Goal: Task Accomplishment & Management: Complete application form

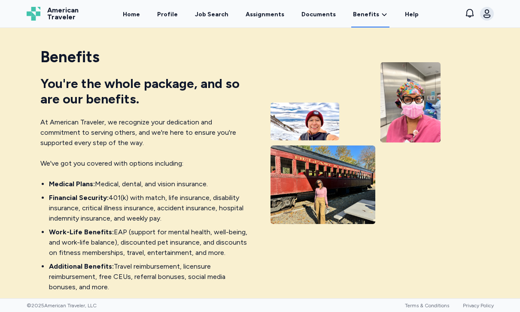
click at [491, 69] on div "Benefits You're the whole package, and so are our benefits. At American Travele…" at bounding box center [260, 186] width 481 height 289
click at [489, 13] on icon "button" at bounding box center [487, 14] width 10 height 10
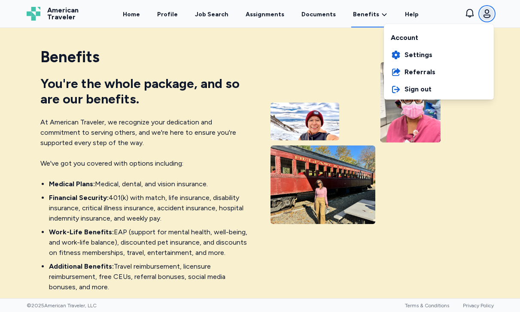
click at [482, 11] on icon "button" at bounding box center [487, 14] width 10 height 10
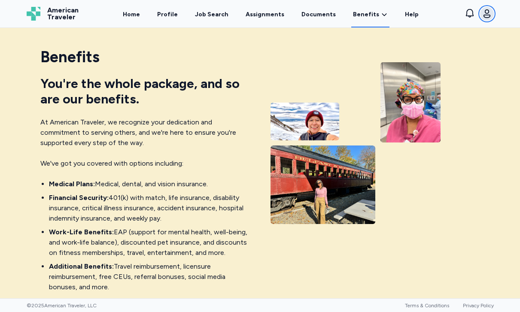
click at [486, 16] on icon "button" at bounding box center [487, 14] width 10 height 10
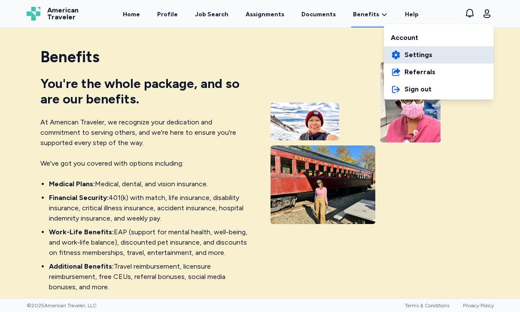
click at [421, 54] on span "Settings" at bounding box center [419, 55] width 28 height 10
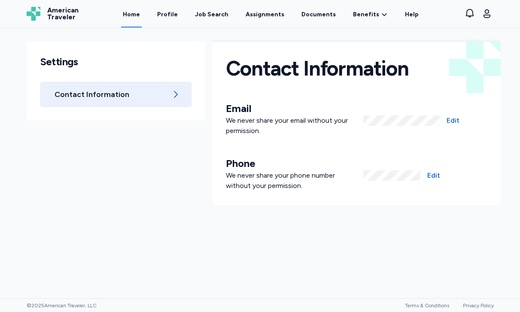
click at [136, 15] on link "Home" at bounding box center [131, 14] width 21 height 27
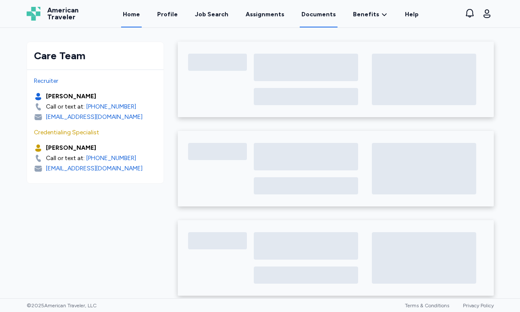
click at [319, 15] on link "Documents" at bounding box center [319, 14] width 38 height 27
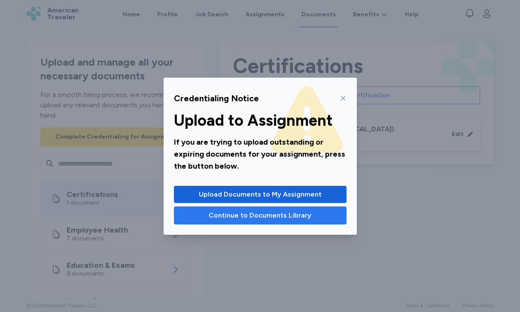
click at [307, 223] on button "Continue to Documents Library" at bounding box center [260, 216] width 173 height 18
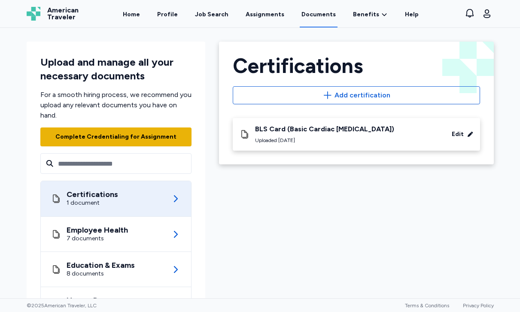
click at [149, 137] on div "Complete Credentialing for Assignment" at bounding box center [115, 137] width 121 height 9
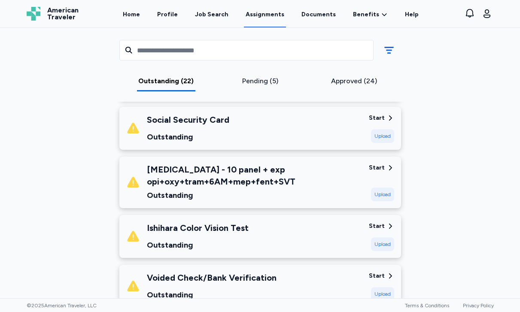
scroll to position [777, 0]
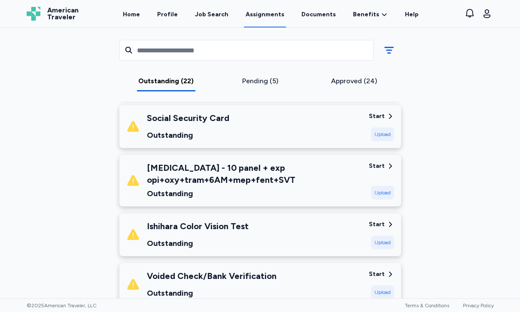
click at [389, 222] on icon at bounding box center [390, 224] width 3 height 5
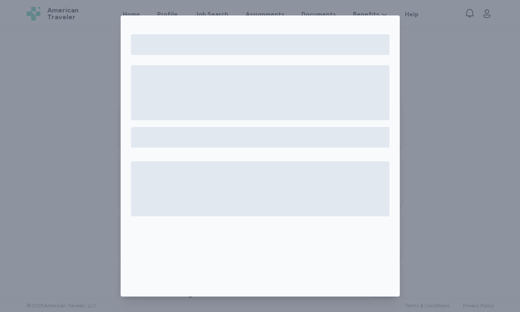
click at [441, 101] on div at bounding box center [260, 156] width 520 height 312
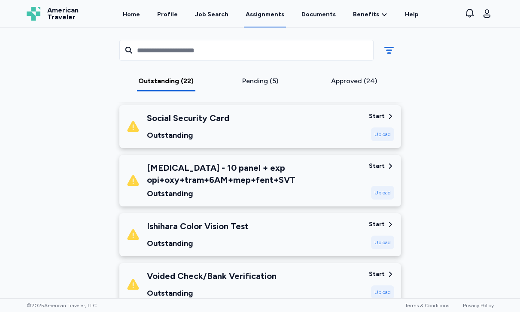
click at [379, 270] on div "Start" at bounding box center [377, 274] width 16 height 9
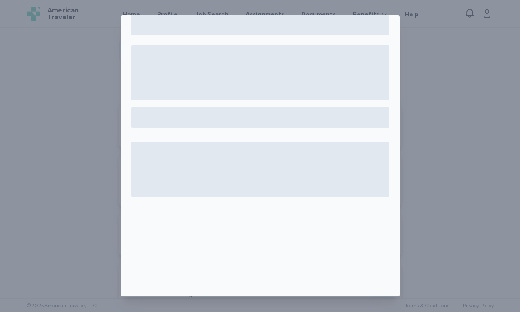
click at [425, 229] on div at bounding box center [260, 156] width 520 height 312
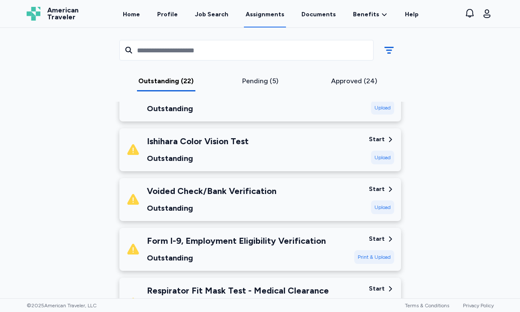
scroll to position [869, 0]
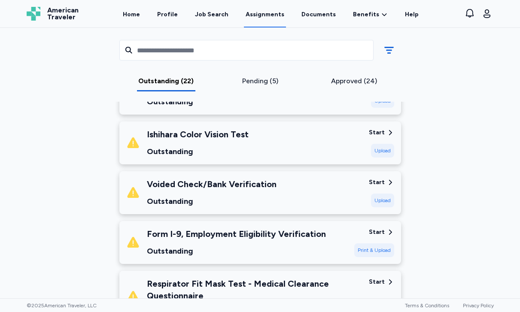
click at [372, 178] on div "Start" at bounding box center [377, 182] width 16 height 9
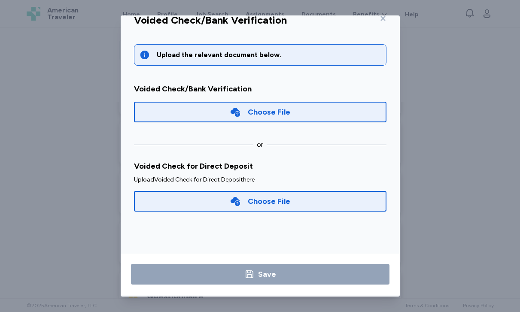
scroll to position [19, 0]
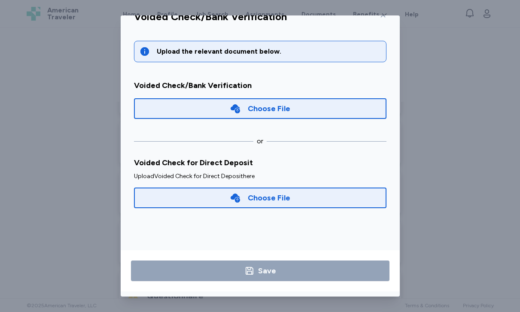
click at [331, 163] on div "Voided Check for Direct Deposit" at bounding box center [260, 163] width 253 height 12
click at [36, 126] on div "Voided Check/Bank Verification Upload the relevant document below. Voided Check…" at bounding box center [260, 156] width 520 height 312
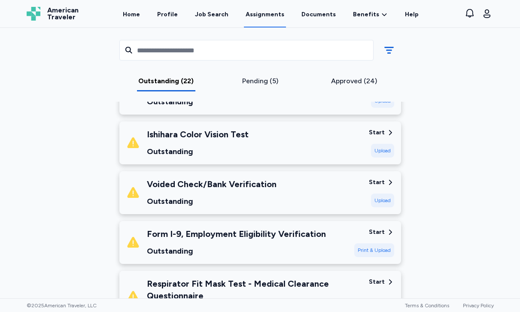
click at [385, 244] on div "Print & Upload" at bounding box center [374, 251] width 40 height 14
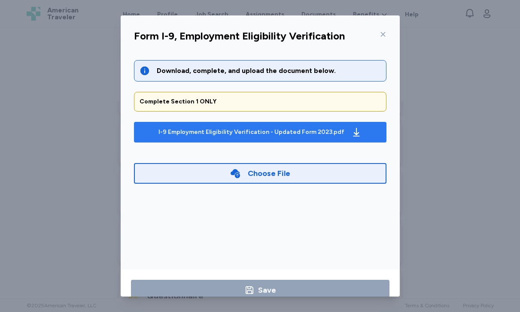
click at [275, 131] on div "I-9 Employment Eligibility Verification - Updated Form 2023.pdf" at bounding box center [251, 132] width 186 height 9
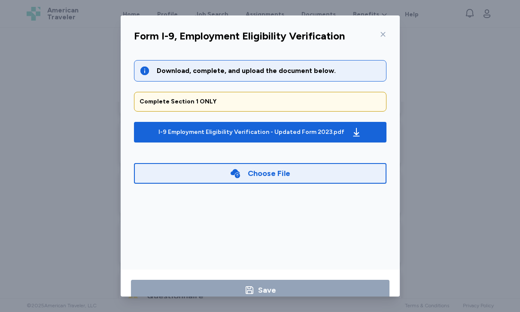
click at [431, 179] on div "Form I-9, Employment Eligibility Verification Download, complete, and upload th…" at bounding box center [260, 156] width 520 height 312
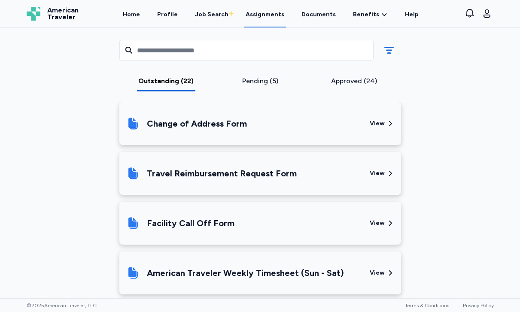
scroll to position [1183, 0]
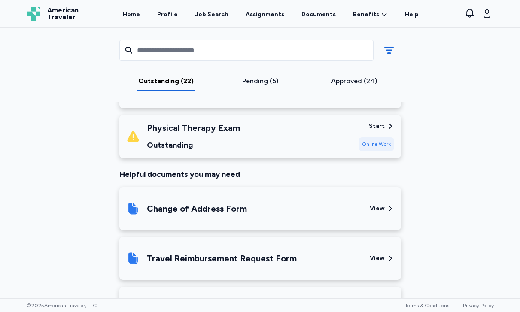
click at [366, 122] on div "Start Online Work" at bounding box center [377, 136] width 36 height 29
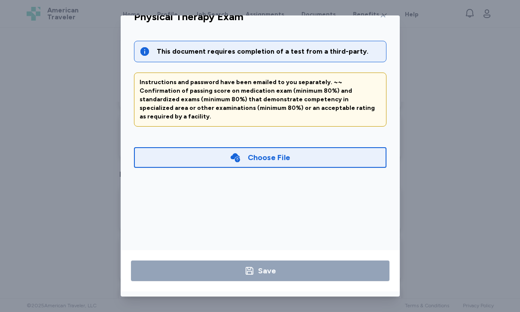
scroll to position [0, 0]
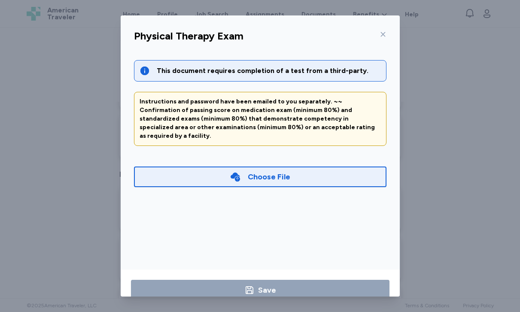
click at [459, 170] on div "Physical Therapy Exam This document requires completion of a test from a third-…" at bounding box center [260, 156] width 520 height 312
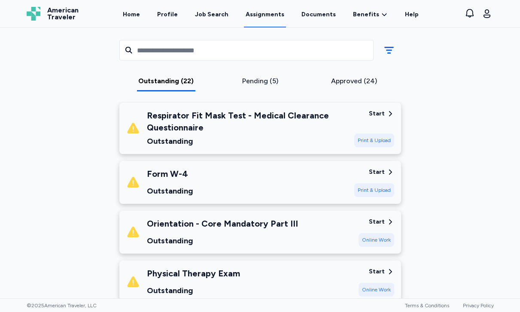
scroll to position [990, 0]
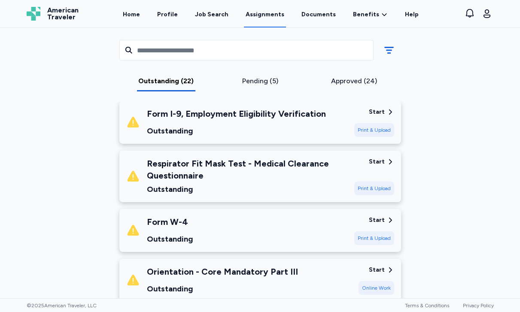
click at [381, 158] on div "Start" at bounding box center [377, 162] width 16 height 9
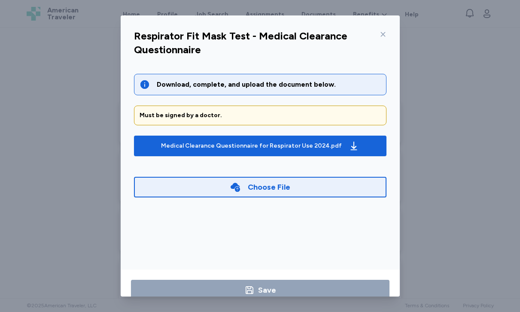
click at [432, 146] on div "Respirator Fit Mask Test - Medical Clearance Questionnaire Download, complete, …" at bounding box center [260, 156] width 520 height 312
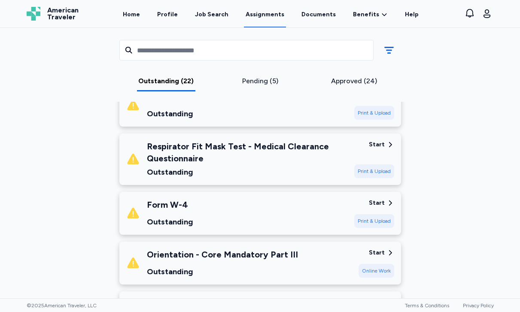
scroll to position [1008, 0]
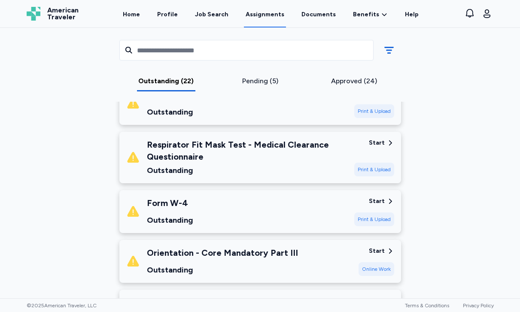
click at [381, 247] on div "Start" at bounding box center [377, 251] width 16 height 9
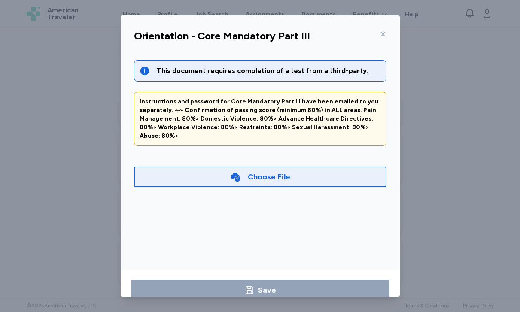
click at [434, 148] on div "Orientation - Core Mandatory Part III This document requires completion of a te…" at bounding box center [260, 156] width 520 height 312
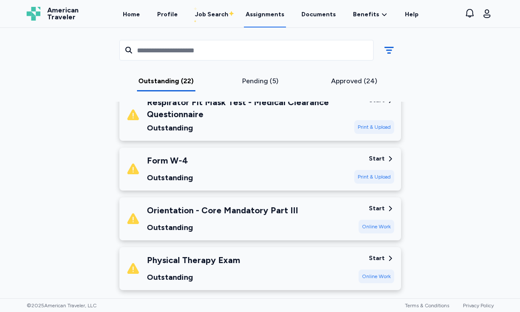
scroll to position [1100, 0]
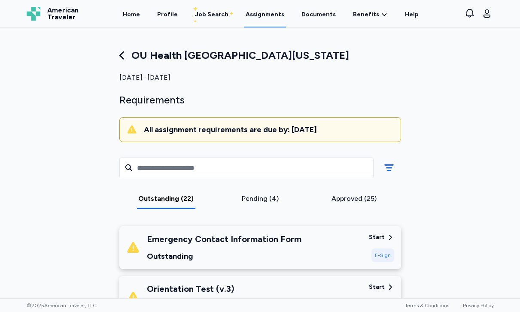
click at [265, 201] on div "Pending (4)" at bounding box center [259, 199] width 87 height 10
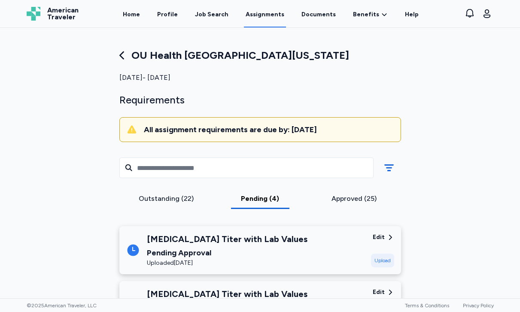
click at [181, 201] on div "Outstanding (22)" at bounding box center [166, 199] width 87 height 10
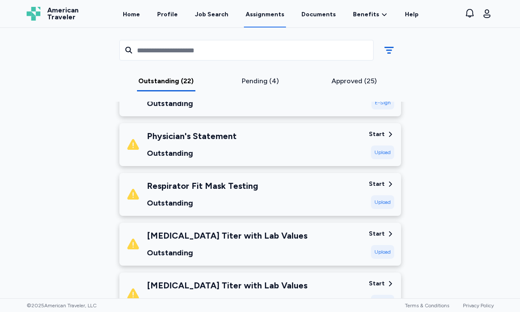
scroll to position [289, 0]
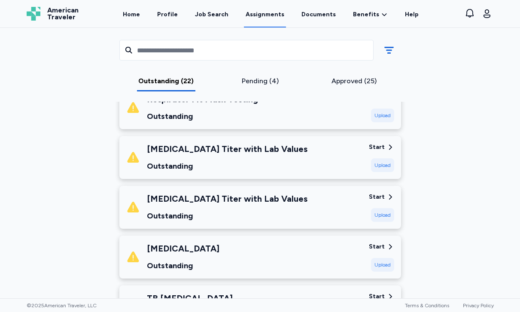
click at [262, 82] on div "Pending (4)" at bounding box center [259, 81] width 87 height 10
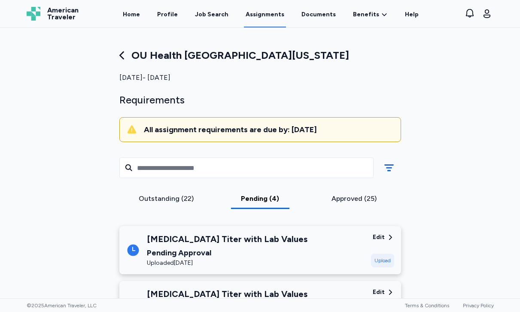
scroll to position [96, 0]
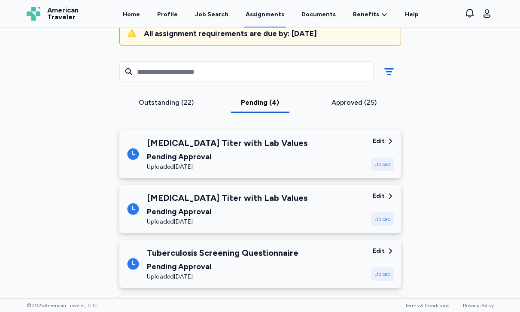
click at [168, 101] on div "Outstanding (22)" at bounding box center [166, 102] width 87 height 10
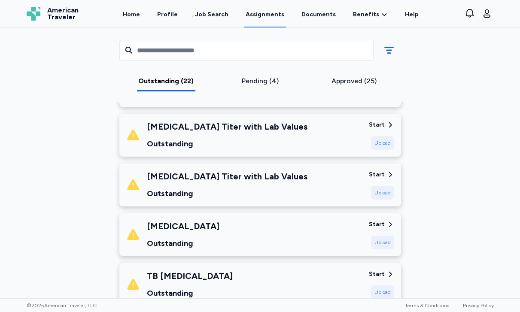
scroll to position [334, 0]
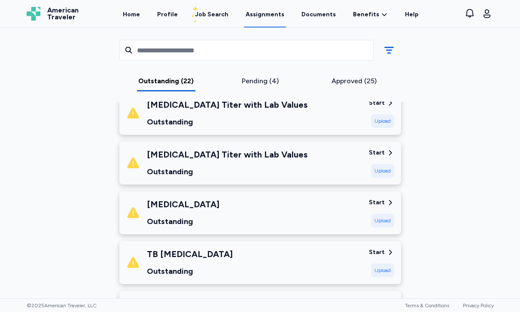
click at [378, 201] on div "Start" at bounding box center [377, 202] width 16 height 9
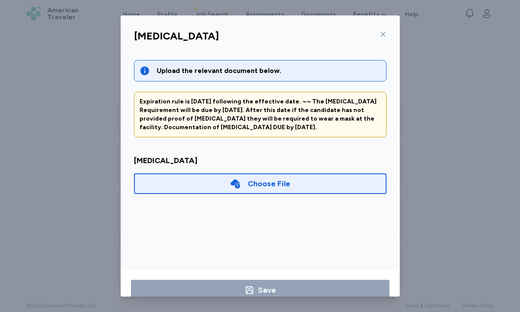
click at [451, 149] on div "Influenza Vaccination Upload the relevant document below. Expiration rule is Se…" at bounding box center [260, 156] width 520 height 312
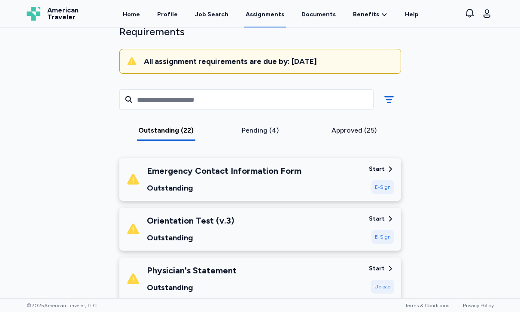
scroll to position [113, 0]
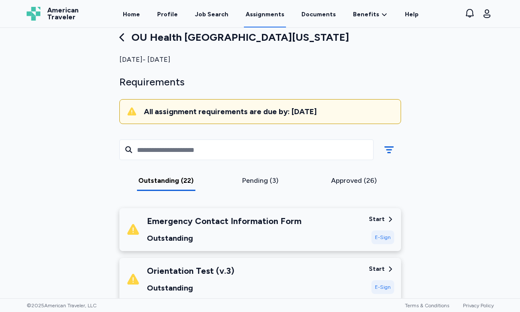
scroll to position [0, 0]
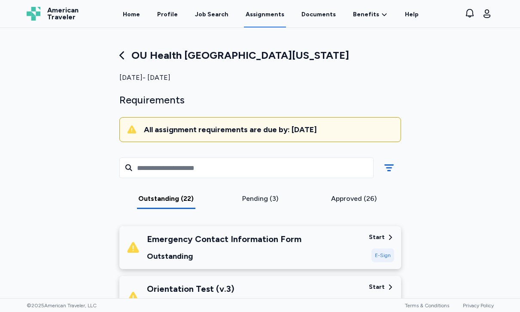
click at [263, 200] on div "Pending (3)" at bounding box center [259, 199] width 87 height 10
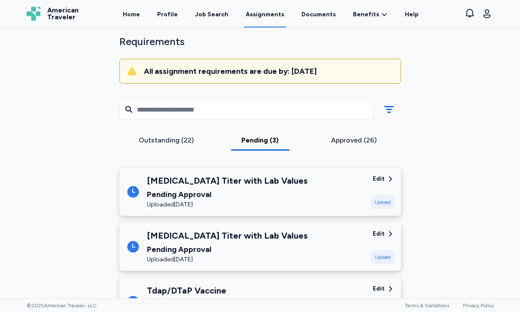
scroll to position [107, 0]
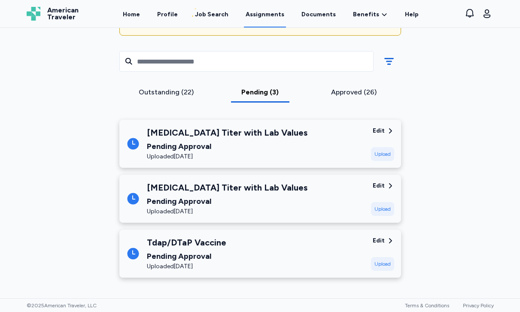
click at [347, 91] on div "Approved (26)" at bounding box center [354, 92] width 87 height 10
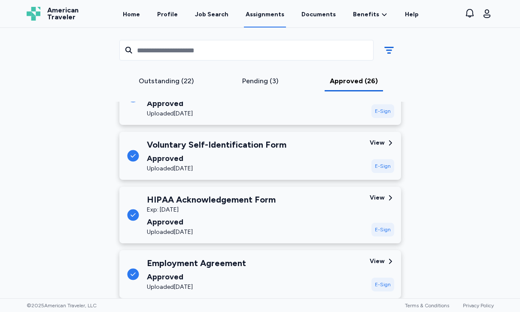
scroll to position [188, 0]
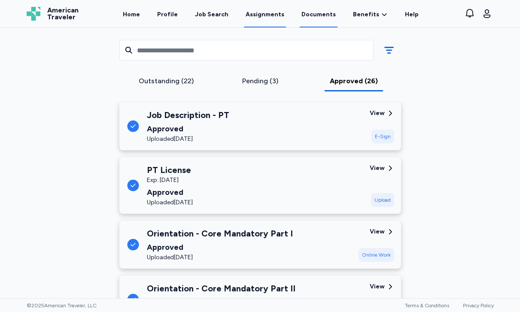
click at [310, 21] on link "Documents" at bounding box center [319, 14] width 38 height 27
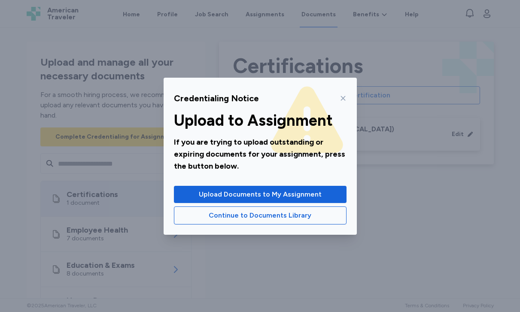
click at [340, 98] on icon at bounding box center [343, 98] width 7 height 7
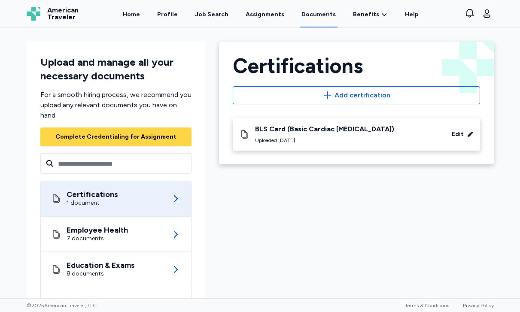
click at [415, 254] on div "Certifications Add certification BLS Card (Basic Cardiac Life Support) Uploaded…" at bounding box center [356, 207] width 289 height 344
click at [370, 181] on div "Certifications Add certification BLS Card (Basic Cardiac Life Support) Uploaded…" at bounding box center [356, 207] width 289 height 344
click at [311, 16] on link "Documents" at bounding box center [319, 14] width 38 height 27
click at [137, 13] on link "Home" at bounding box center [131, 14] width 21 height 27
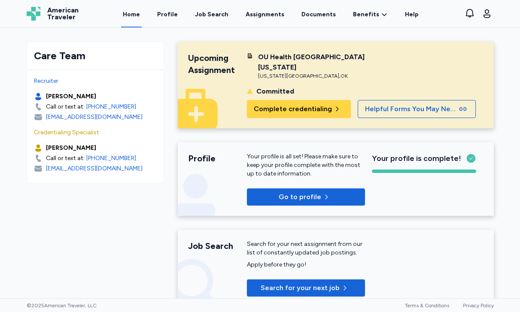
click at [271, 92] on div "Committed" at bounding box center [275, 91] width 38 height 10
click at [350, 75] on div "Oklahoma City , OK" at bounding box center [311, 76] width 107 height 7
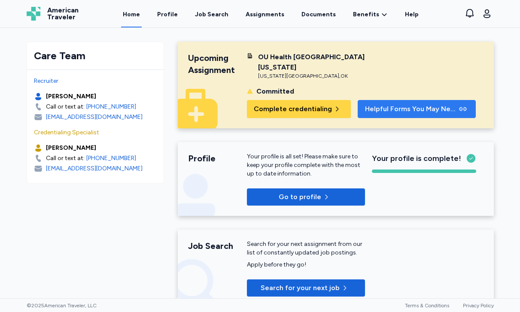
click at [380, 106] on span "Helpful Forms You May Need" at bounding box center [411, 109] width 92 height 10
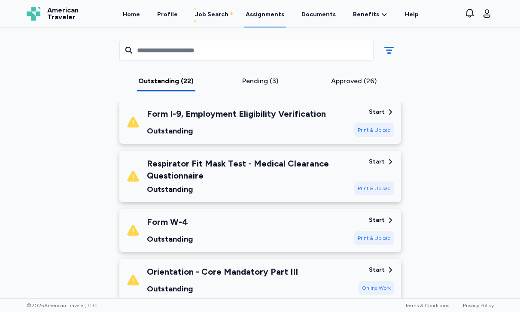
scroll to position [998, 0]
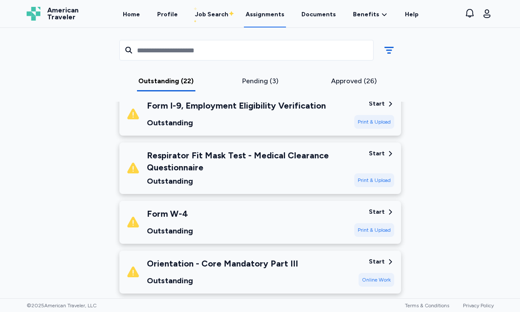
click at [375, 208] on div "Start" at bounding box center [377, 212] width 16 height 9
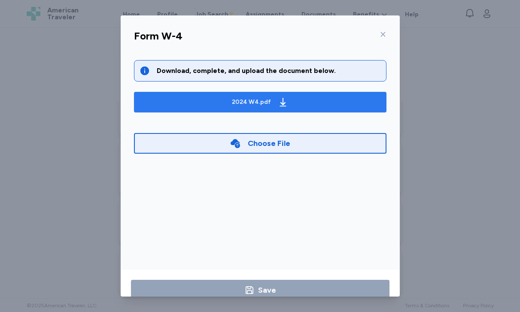
click at [288, 103] on span "2024 W4.pdf" at bounding box center [260, 102] width 239 height 14
